Goal: Task Accomplishment & Management: Manage account settings

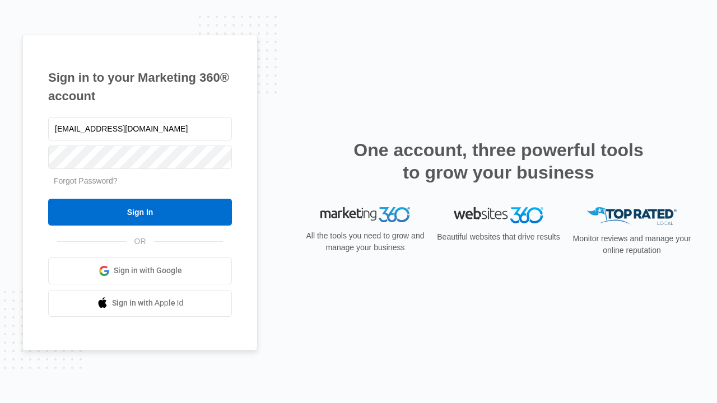
type input "[EMAIL_ADDRESS][DOMAIN_NAME]"
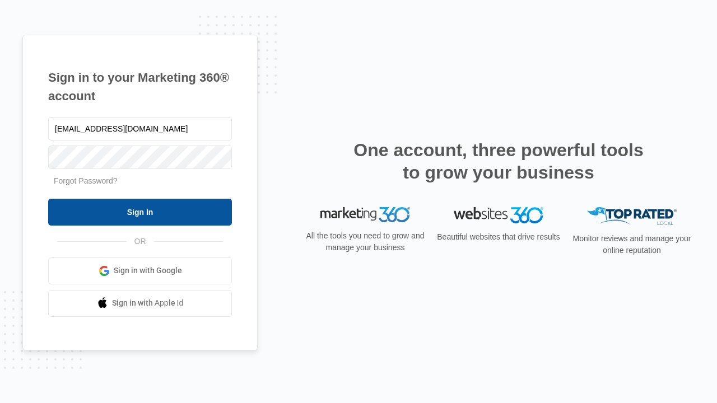
click at [140, 212] on input "Sign In" at bounding box center [140, 212] width 184 height 27
